Goal: Book appointment/travel/reservation

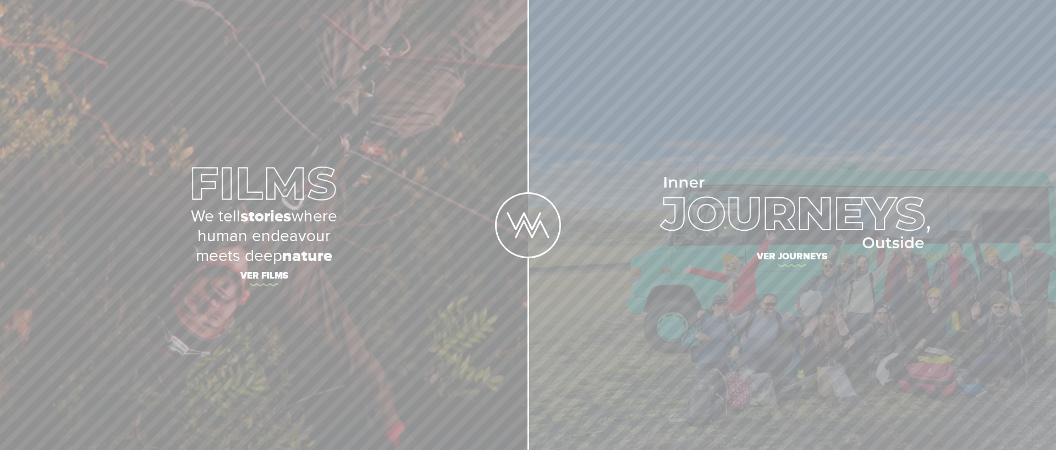
click at [725, 228] on img at bounding box center [791, 212] width 275 height 71
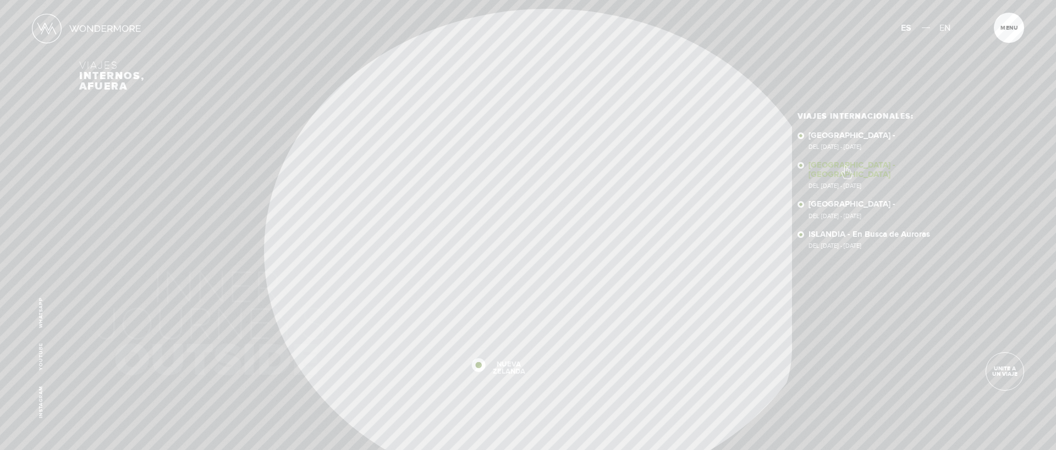
click at [846, 167] on link "NEPAL - NEPAL Del 11 - 23 NOV 2025" at bounding box center [892, 175] width 168 height 28
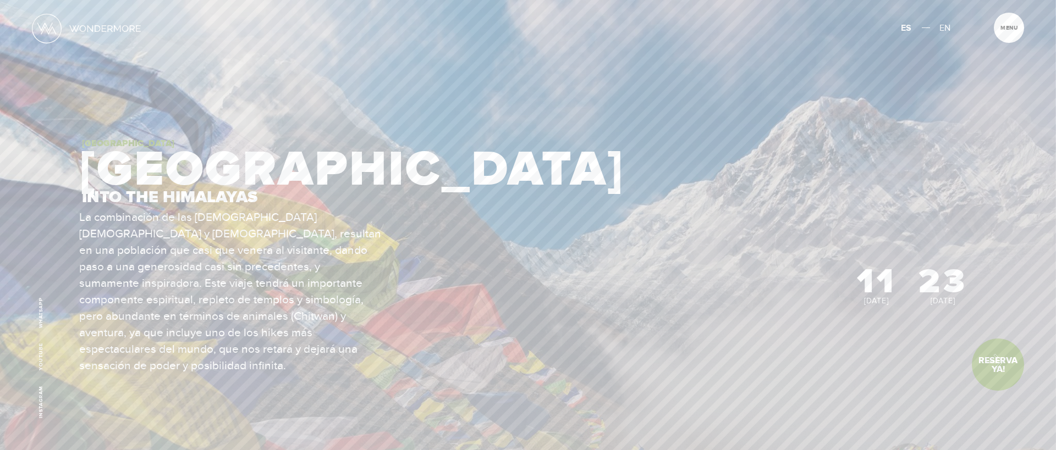
click at [989, 360] on link "Reserva Ya!" at bounding box center [998, 365] width 52 height 52
click at [944, 27] on span "EN" at bounding box center [944, 28] width 11 height 11
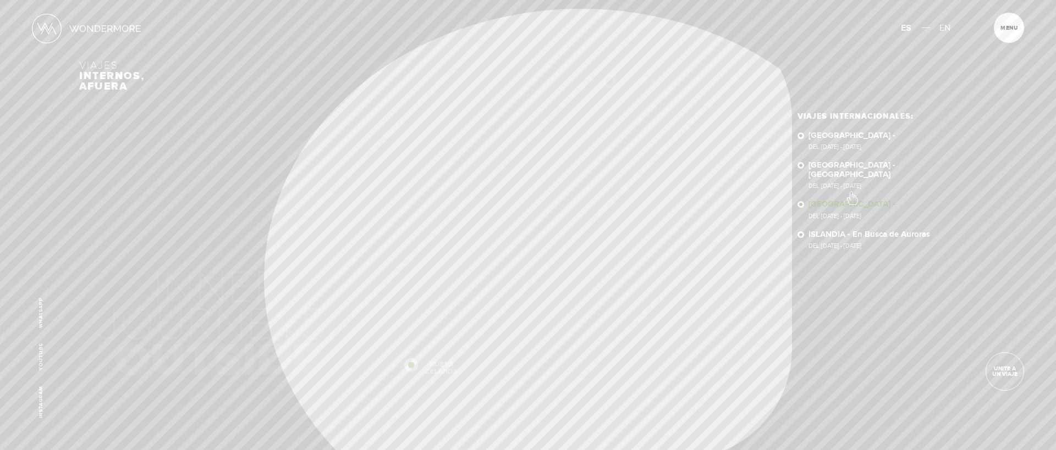
click at [851, 200] on link "NUEVA ZELANDA - Del 28 Nov - 10 Dic, 2025" at bounding box center [892, 209] width 168 height 19
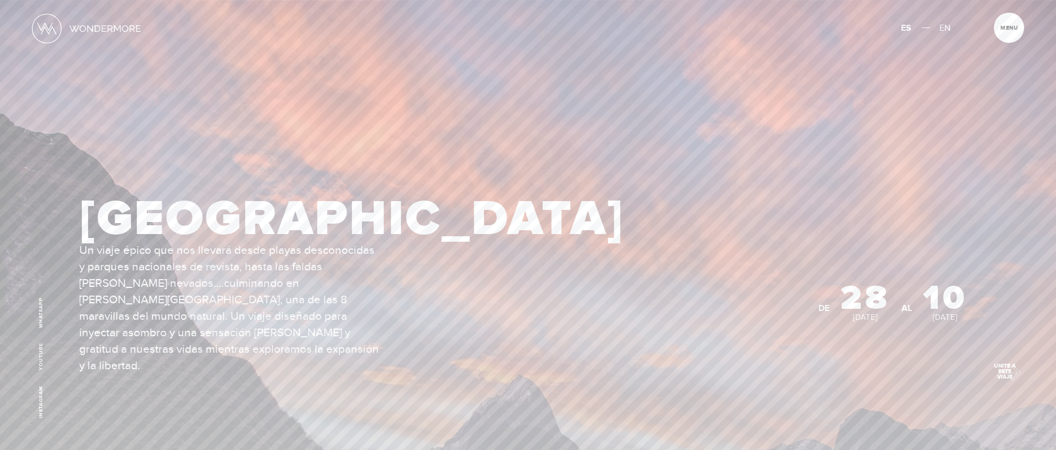
click at [1007, 371] on span "Unite a este viaje" at bounding box center [1004, 371] width 37 height 16
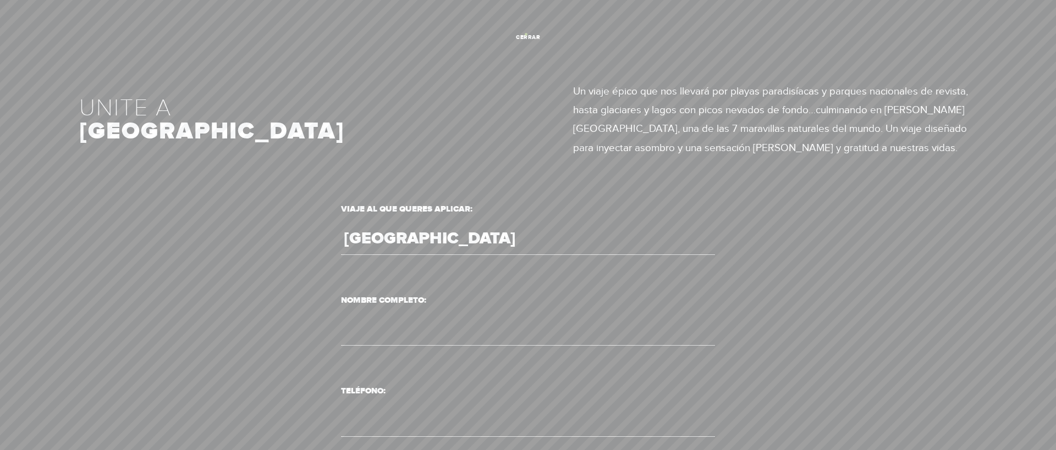
click at [537, 35] on span "cerrar" at bounding box center [528, 37] width 30 height 5
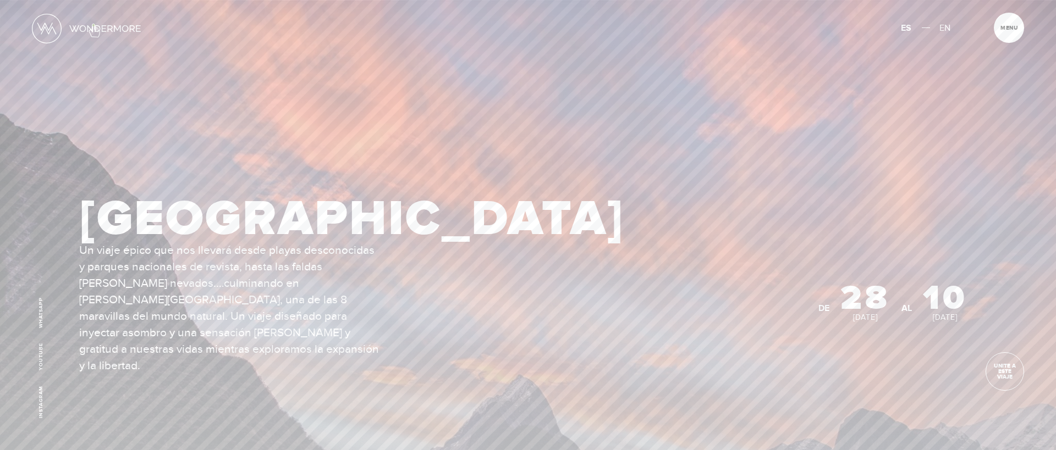
click at [95, 25] on img at bounding box center [104, 28] width 71 height 7
